Goal: Find specific page/section: Find specific page/section

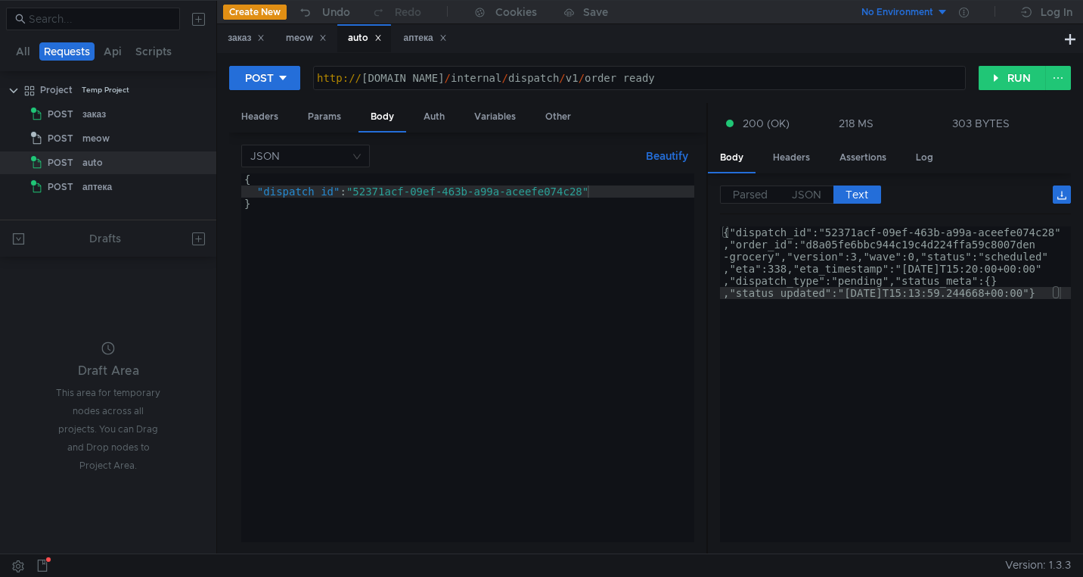
type textarea "}"
click at [474, 509] on div "{ "dispatch_id" : "52371acf-09ef-463b-a99a-aceefe074c28" }" at bounding box center [467, 369] width 453 height 393
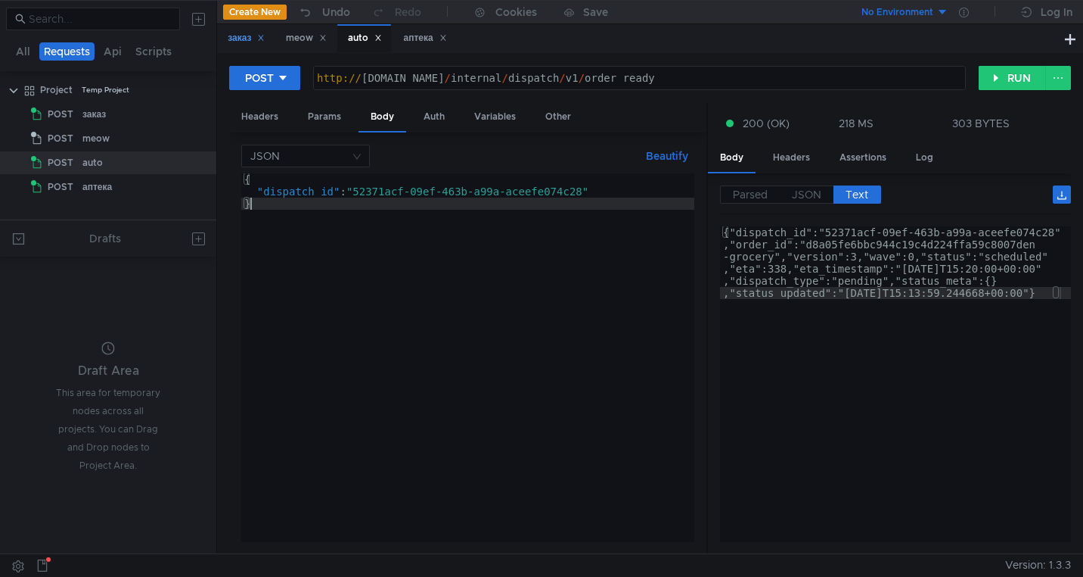
click at [233, 37] on div "заказ" at bounding box center [246, 38] width 37 height 16
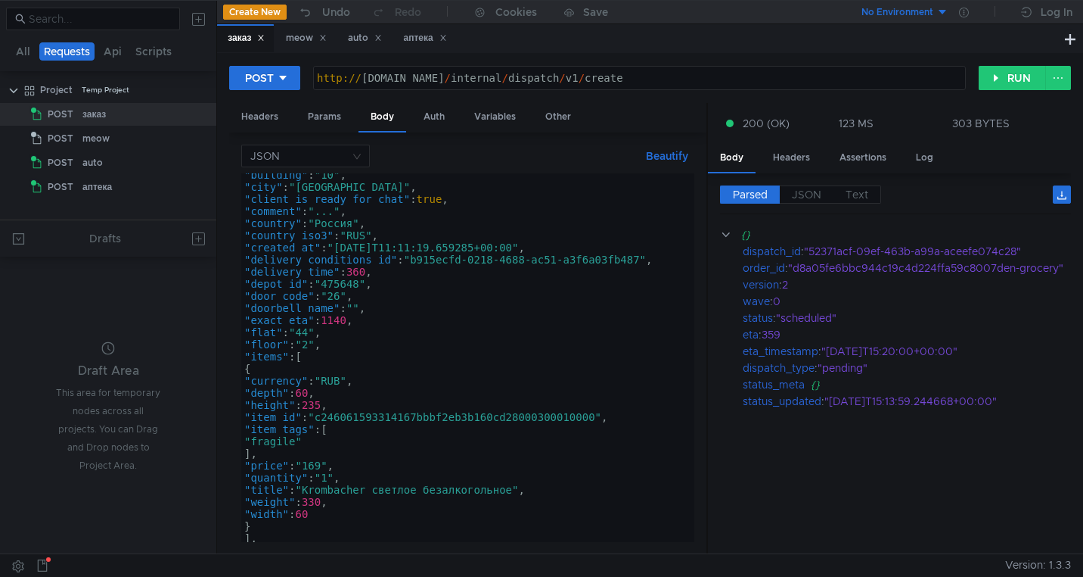
scroll to position [315, 0]
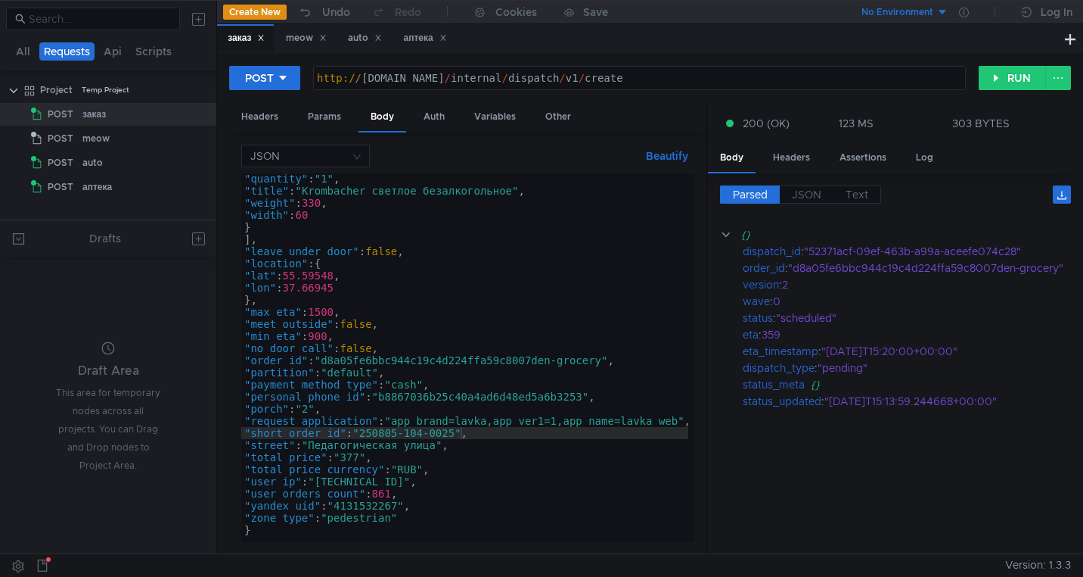
scroll to position [315, 0]
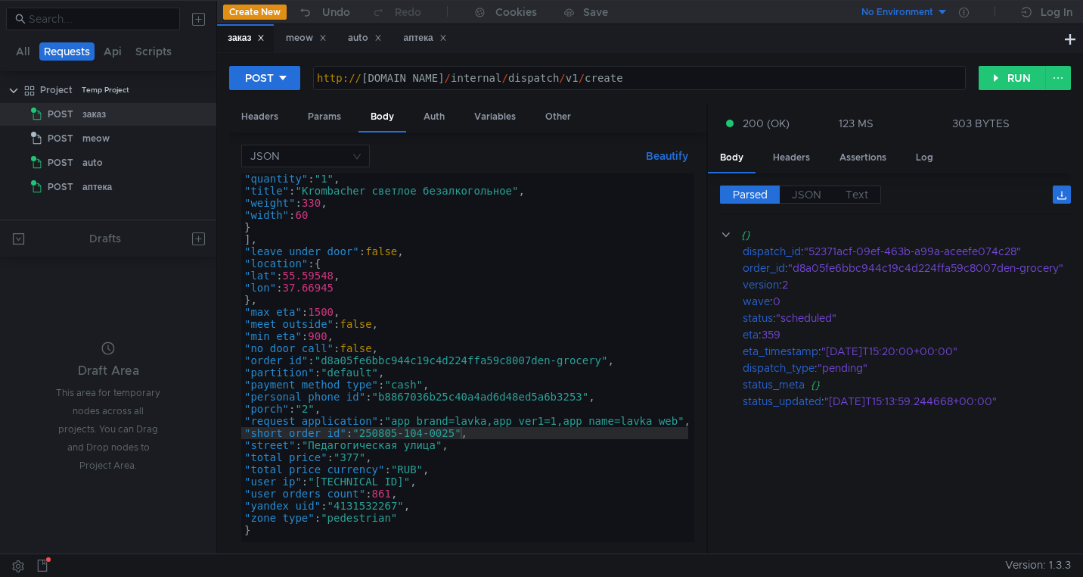
scroll to position [315, 0]
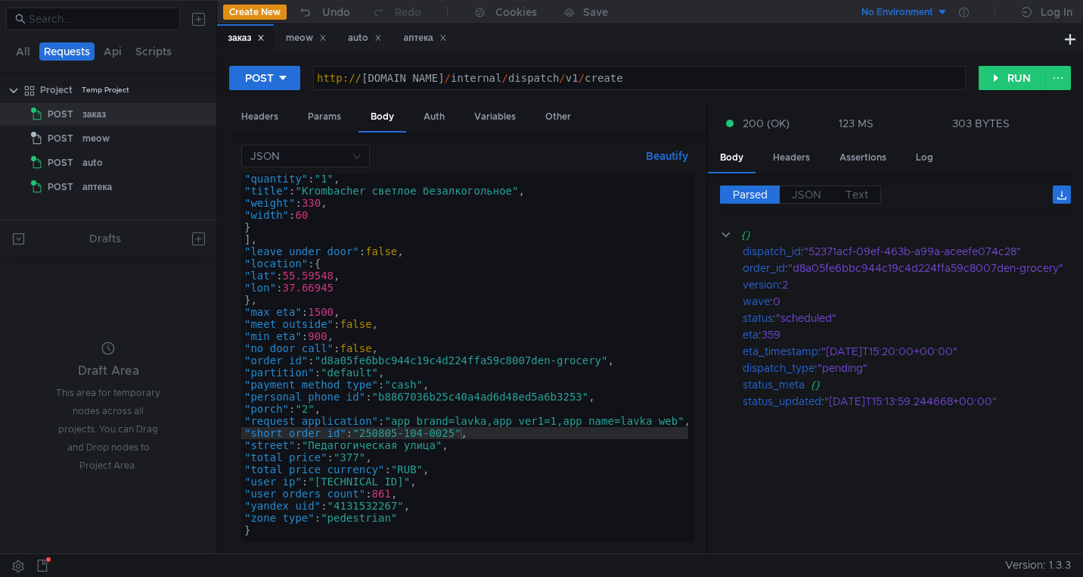
scroll to position [315, 0]
click at [1074, 536] on div "POST http://grocery-dispatch.lavka.tst.yandex.net/internal/dispatch/v1/create h…" at bounding box center [650, 303] width 866 height 500
